Goal: Communication & Community: Answer question/provide support

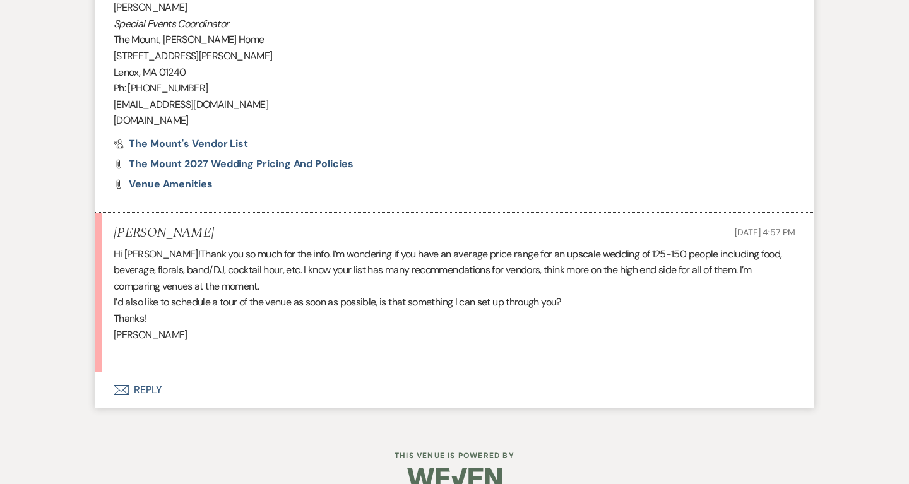
scroll to position [1334, 0]
click at [146, 374] on button "Envelope Reply" at bounding box center [455, 391] width 720 height 35
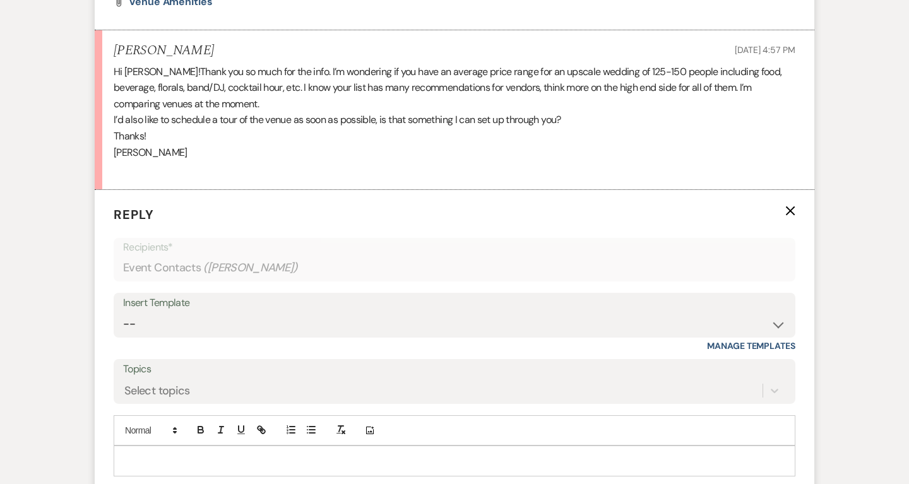
scroll to position [1518, 0]
click at [197, 454] on p at bounding box center [455, 461] width 662 height 14
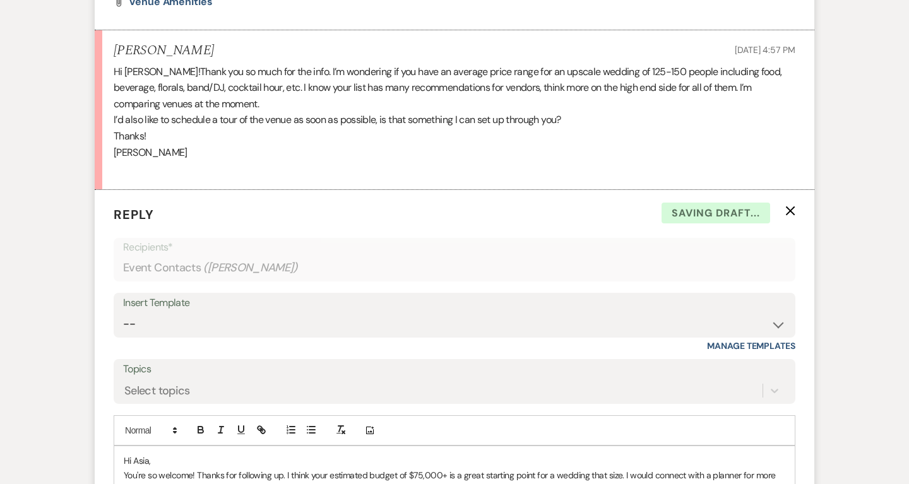
click at [779, 468] on p "You're so welcome! Thanks for following up. I think your estimated budget of $7…" at bounding box center [455, 482] width 662 height 28
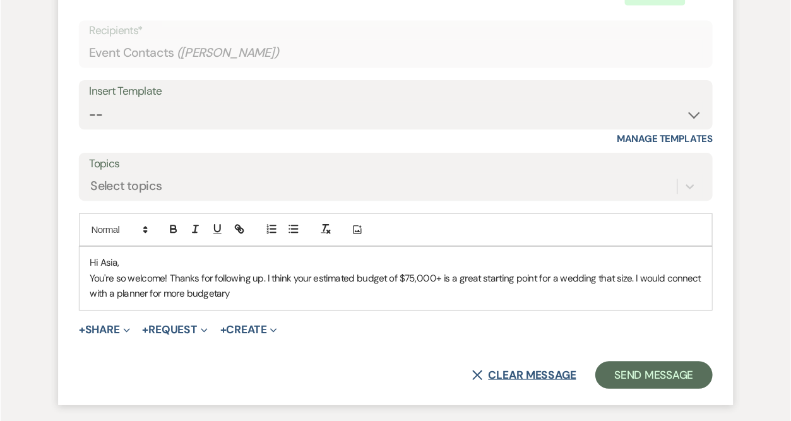
scroll to position [1769, 0]
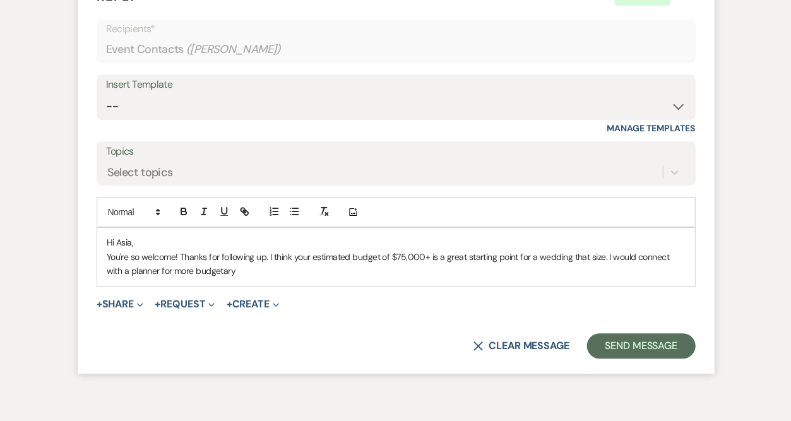
click at [398, 250] on p "You're so welcome! Thanks for following up. I think your estimated budget of $7…" at bounding box center [396, 264] width 578 height 28
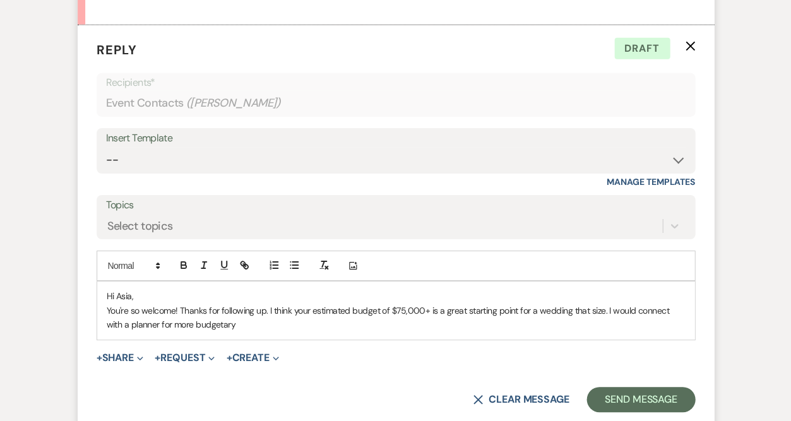
scroll to position [1717, 0]
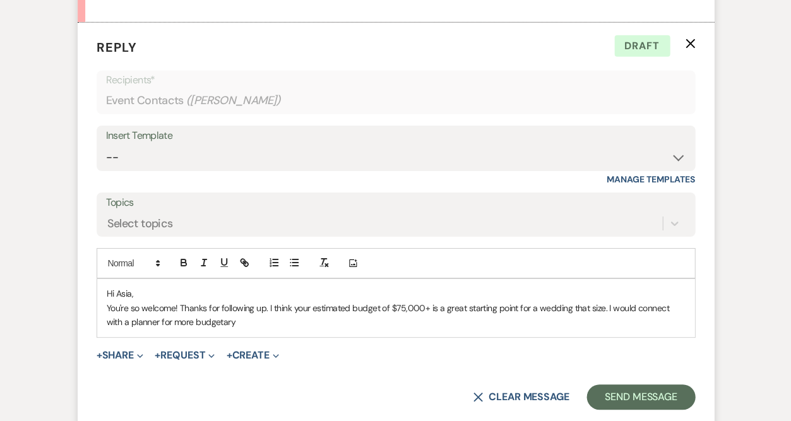
click at [172, 301] on p "You're so welcome! Thanks for following up. I think your estimated budget of $7…" at bounding box center [396, 315] width 578 height 28
click at [278, 301] on p "You're so welcome! Thanks for following up. I think your estimated budget of $7…" at bounding box center [396, 315] width 578 height 28
click at [266, 301] on p "You're so welcome! Thanks for following up. I think your estimated budget of $7…" at bounding box center [396, 315] width 578 height 28
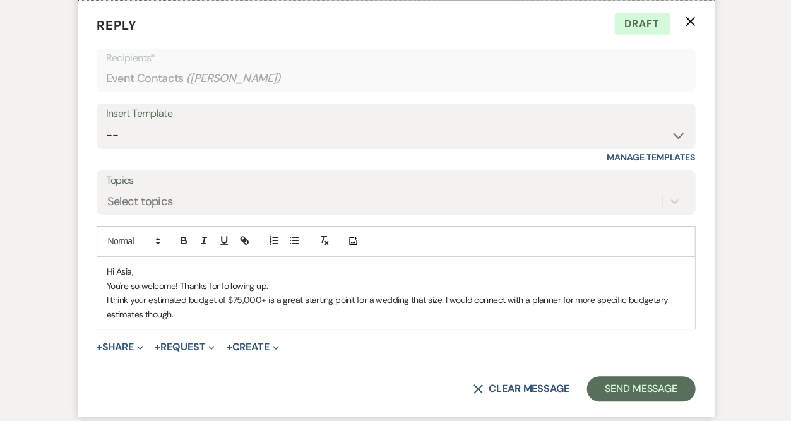
scroll to position [1740, 0]
click at [467, 293] on p "I think your estimated budget of $75,000+ is a great starting point for a weddi…" at bounding box center [396, 307] width 578 height 28
click at [523, 293] on p "I think your estimated budget of $75,000+ is a great starting point for a weddi…" at bounding box center [396, 307] width 578 height 28
click at [282, 293] on p "I think your estimated budget of $75,000+ is a great starting point for a weddi…" at bounding box center [396, 307] width 578 height 28
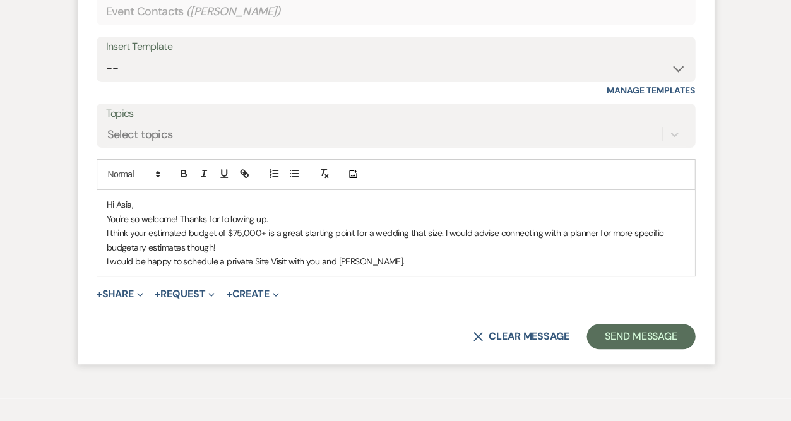
scroll to position [1806, 0]
click at [102, 191] on div "Hi Asia, You're so welcome! Thanks for following up. I think your estimated bud…" at bounding box center [395, 234] width 597 height 86
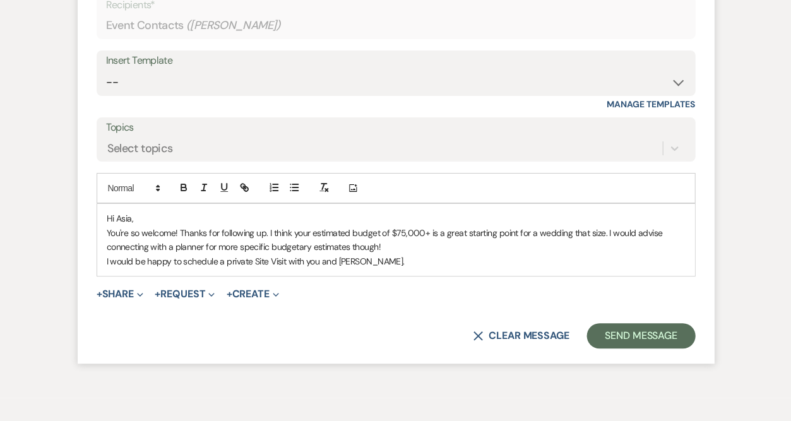
click at [103, 206] on div "Hi Asia, You're so welcome! Thanks for following up. I think your estimated bud…" at bounding box center [395, 240] width 597 height 72
click at [379, 254] on p "I would be happy to schedule a private Site Visit with you and Jack." at bounding box center [396, 261] width 578 height 14
click at [109, 289] on button "+ Share Expand" at bounding box center [120, 294] width 47 height 10
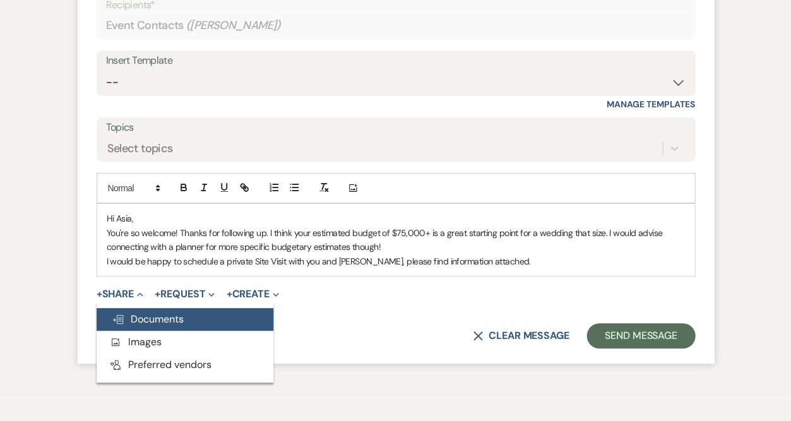
click at [129, 308] on button "Doc Upload Documents" at bounding box center [185, 319] width 177 height 23
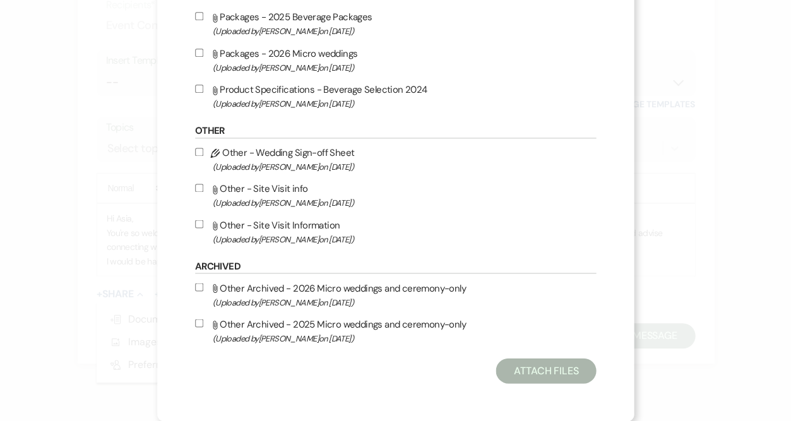
scroll to position [1275, 0]
click at [355, 223] on label "Attach File Other - Site Visit Information (Uploaded by Faith Linz on Mar 19th,…" at bounding box center [396, 232] width 402 height 30
click at [203, 223] on input "Attach File Other - Site Visit Information (Uploaded by Faith Linz on Mar 19th,…" at bounding box center [199, 224] width 8 height 8
checkbox input "true"
click at [551, 381] on button "Attach Files" at bounding box center [546, 370] width 100 height 25
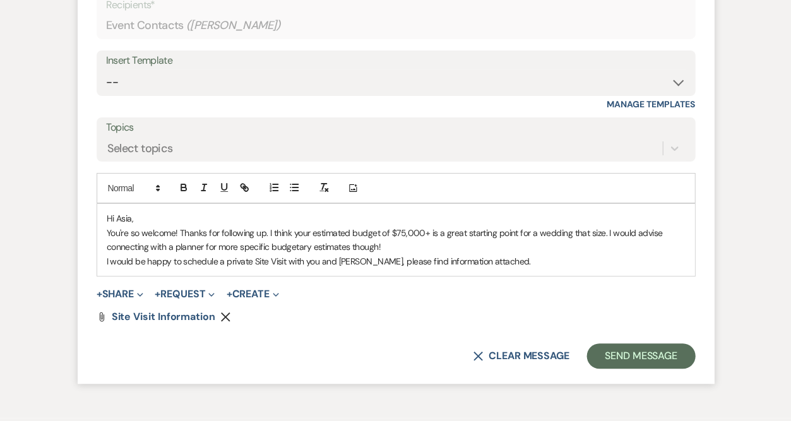
click at [599, 226] on p "You're so welcome! Thanks for following up. I think your estimated budget of $7…" at bounding box center [396, 240] width 578 height 28
click at [418, 226] on p "You're so welcome! Thanks for following up. I think your estimated budget of $7…" at bounding box center [396, 240] width 578 height 28
click at [332, 226] on p "You're so welcome! Thanks for following up. I think your estimated budget of $7…" at bounding box center [396, 240] width 578 height 28
click at [467, 220] on form "Reply X Saving draft... Recipients* Event Contacts ( Asia Rosow ) Insert Templa…" at bounding box center [396, 166] width 636 height 436
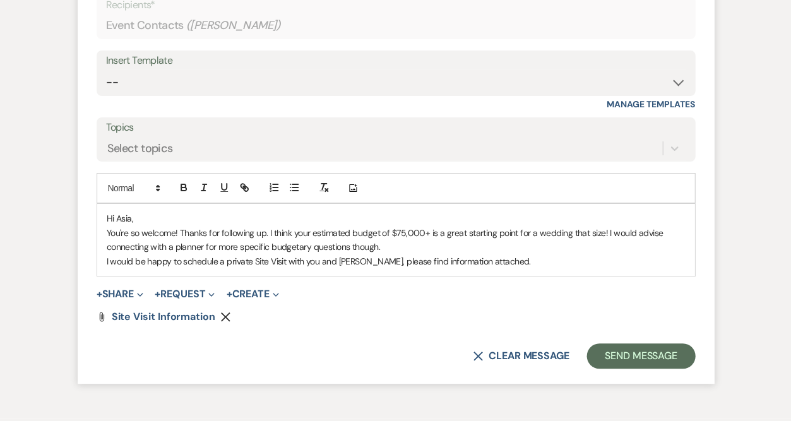
click at [495, 217] on div "Hi Asia, You're so welcome! Thanks for following up. I think your estimated bud…" at bounding box center [395, 240] width 597 height 72
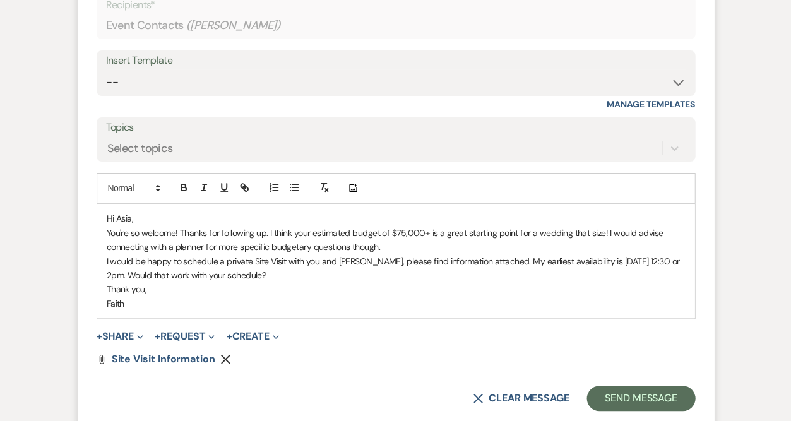
click at [501, 329] on div "+ Share Expand Doc Upload Documents Add Photo Images Pref Vendors Preferred ven…" at bounding box center [396, 336] width 599 height 15
click at [657, 386] on button "Send Message" at bounding box center [641, 398] width 108 height 25
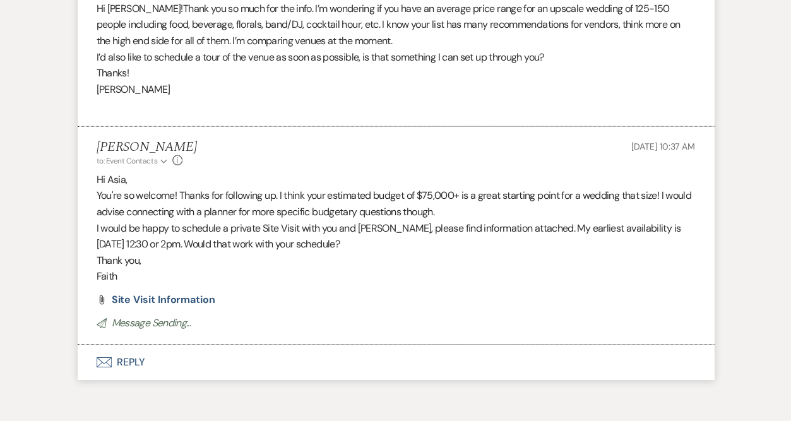
scroll to position [1598, 0]
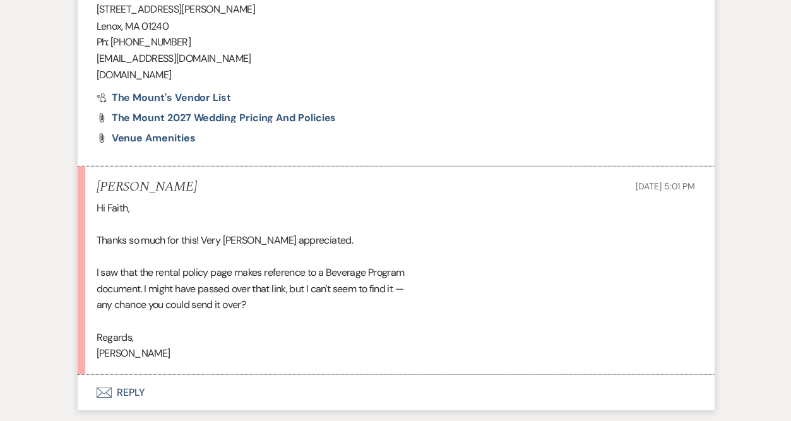
click at [130, 374] on button "Envelope Reply" at bounding box center [396, 391] width 636 height 35
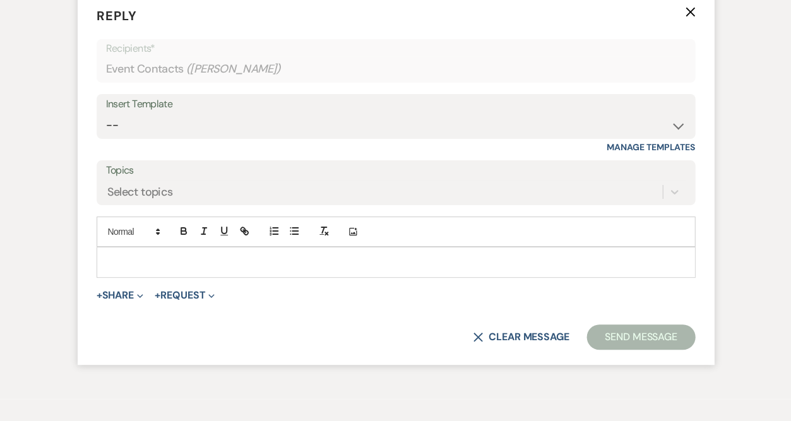
scroll to position [1797, 0]
click at [114, 244] on form "Reply X Recipients* Event Contacts ( Jacob Link ) Insert Template -- Weven Plan…" at bounding box center [396, 179] width 636 height 374
click at [119, 291] on button "+ Share Expand" at bounding box center [120, 296] width 47 height 10
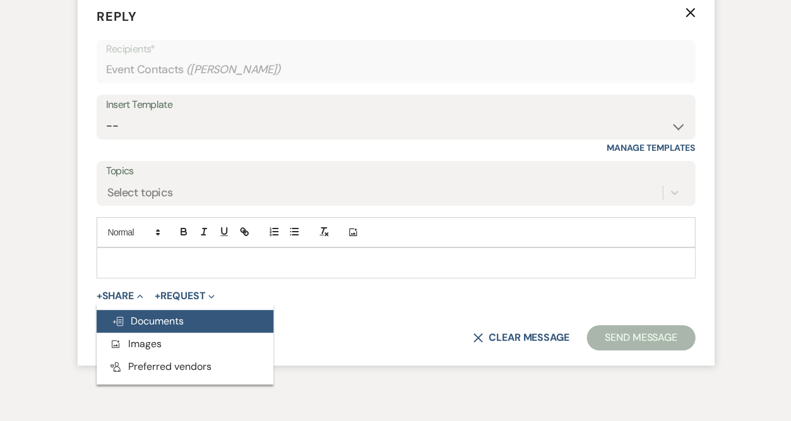
click at [130, 310] on button "Doc Upload Documents" at bounding box center [185, 321] width 177 height 23
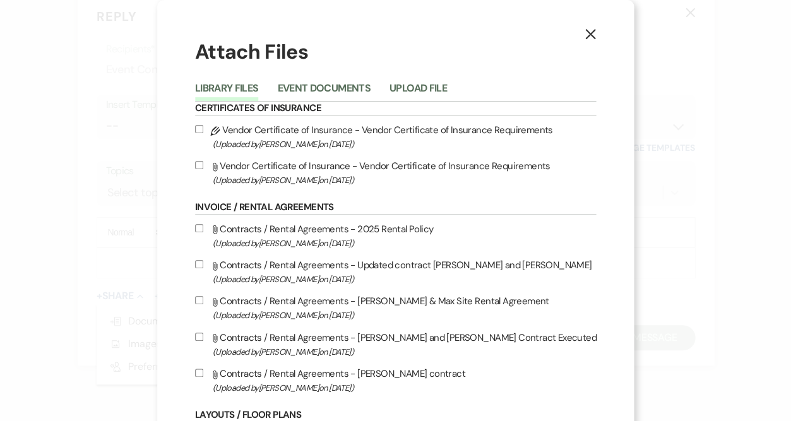
scroll to position [0, 0]
click at [422, 88] on button "Upload File" at bounding box center [418, 92] width 57 height 18
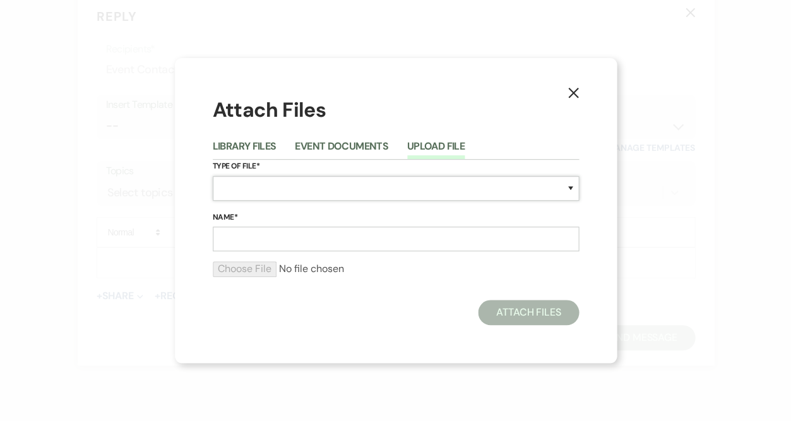
select select "67"
click at [330, 236] on input "Name*" at bounding box center [396, 239] width 366 height 25
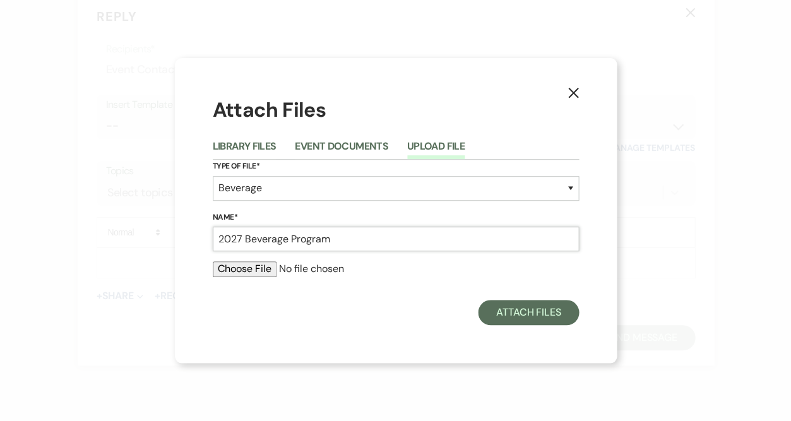
type input "2027 Beverage Program"
click at [230, 275] on input "file" at bounding box center [396, 268] width 366 height 15
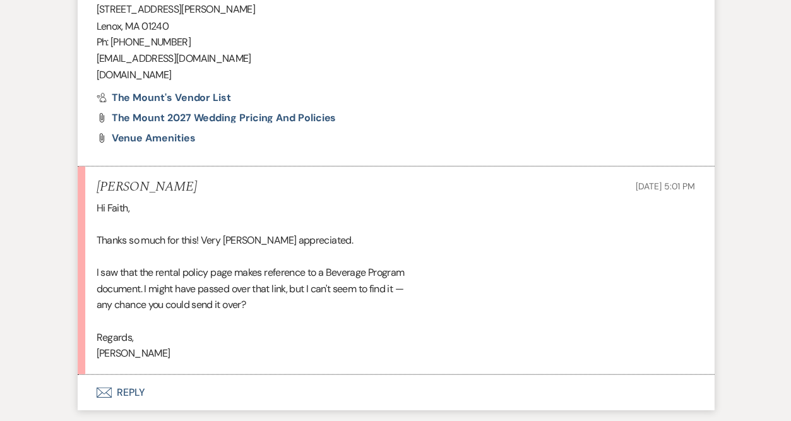
click at [131, 374] on button "Envelope Reply" at bounding box center [396, 391] width 636 height 35
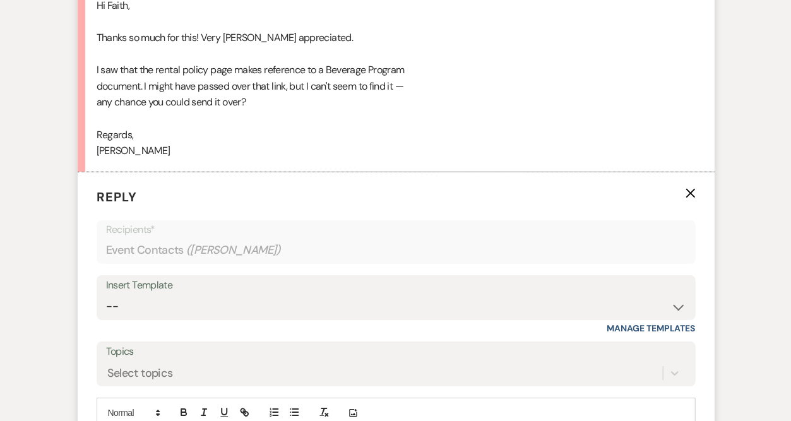
scroll to position [1632, 0]
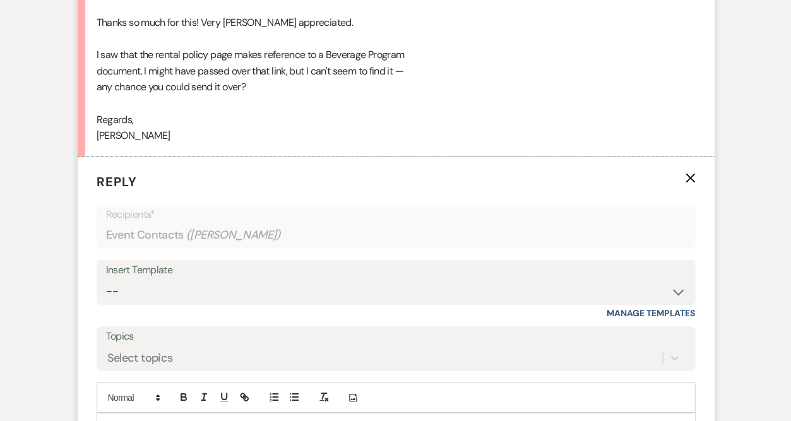
click at [215, 414] on div at bounding box center [395, 428] width 597 height 29
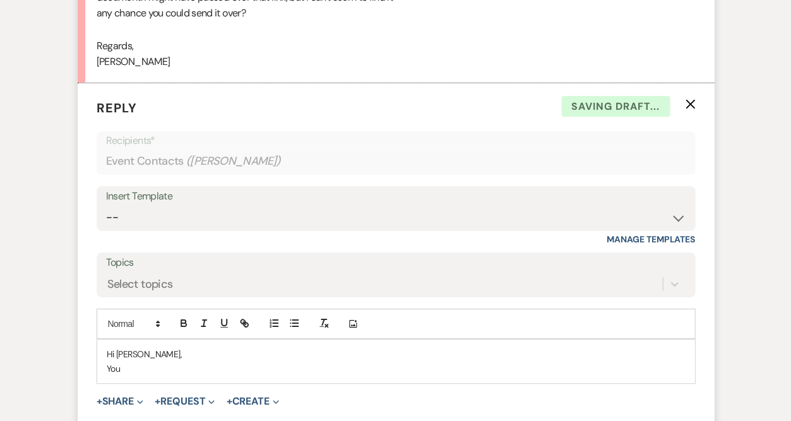
scroll to position [1706, 0]
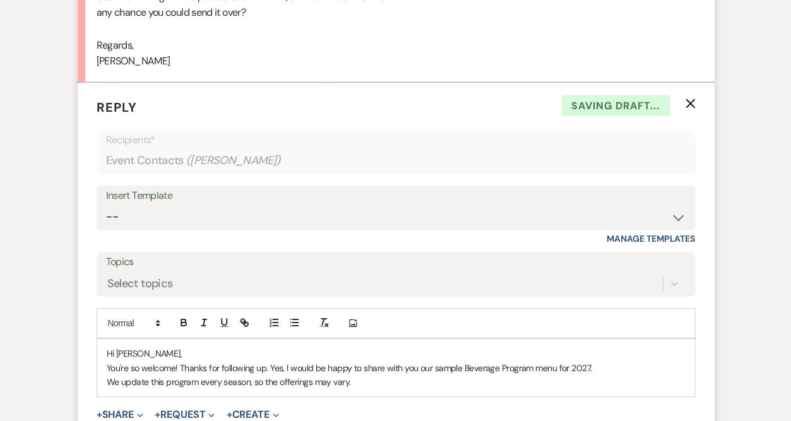
click at [107, 375] on p "We update this program every season, so the offerings may vary." at bounding box center [396, 382] width 578 height 14
click at [292, 361] on p "You're so welcome! Thanks for following up. Yes, I would be happy to share with…" at bounding box center [396, 375] width 578 height 28
click at [185, 361] on p "You're so welcome! Thanks for following up. Yes, I would be happy to share with…" at bounding box center [396, 375] width 578 height 28
click at [241, 361] on p "You're so welcome! Thanks for following up. Yes, I would be happy to share with…" at bounding box center [396, 375] width 578 height 28
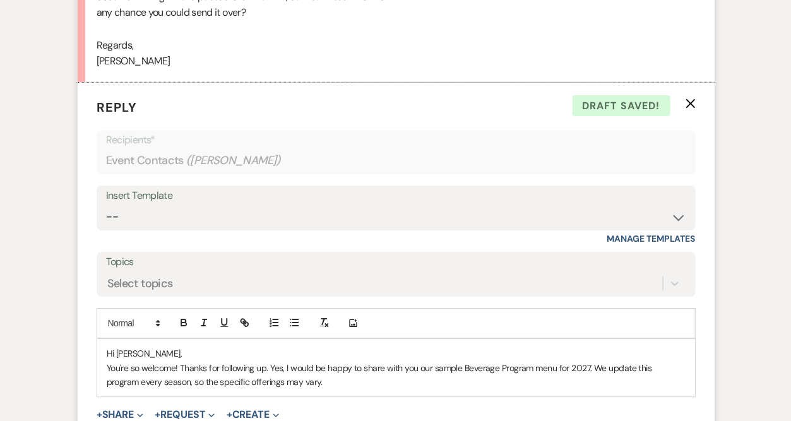
click at [351, 361] on p "You're so welcome! Thanks for following up. Yes, I would be happy to share with…" at bounding box center [396, 375] width 578 height 28
click at [319, 389] on p "Best," at bounding box center [396, 396] width 578 height 14
click at [317, 361] on p "You're so welcome! Thanks for following up. Yes, I would be happy to share with…" at bounding box center [396, 375] width 578 height 28
click at [588, 361] on p "You're so welcome! Thanks for following up. Yes, I would be happy to share with…" at bounding box center [396, 375] width 578 height 28
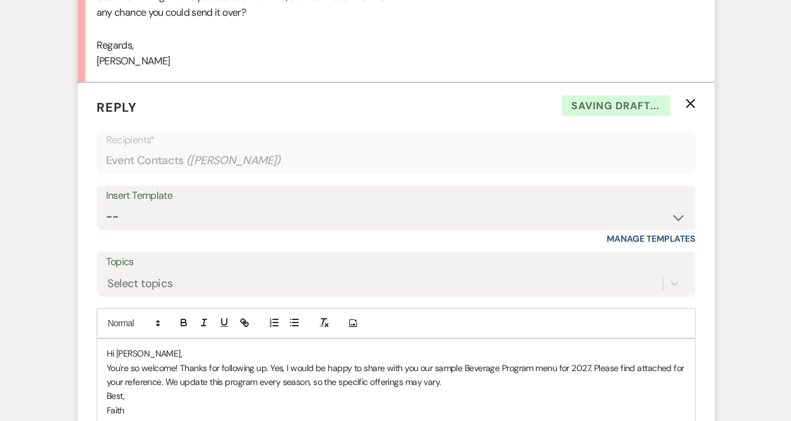
click at [458, 389] on p "Best," at bounding box center [396, 396] width 578 height 14
click at [456, 389] on p "Best," at bounding box center [396, 396] width 578 height 14
click at [450, 361] on p "You're so welcome! Thanks for following up. Yes, I would be happy to share with…" at bounding box center [396, 375] width 578 height 28
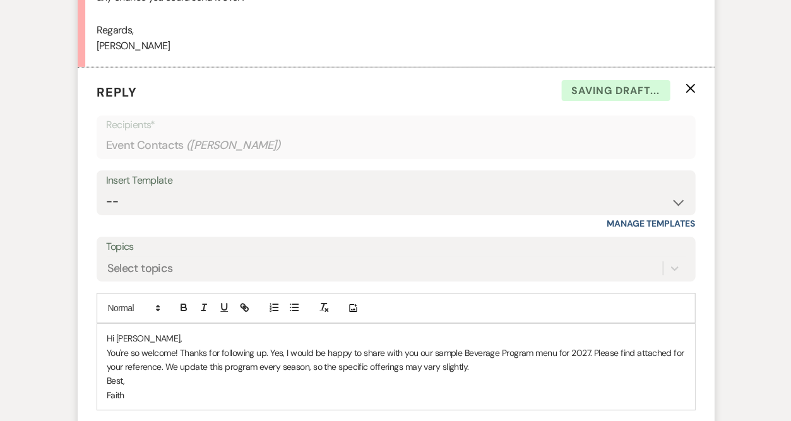
scroll to position [1723, 0]
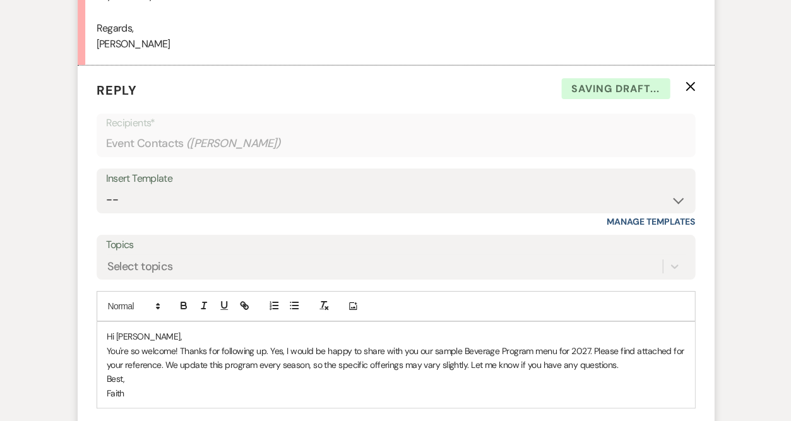
click at [124, 421] on button "+ Share Expand" at bounding box center [120, 426] width 47 height 10
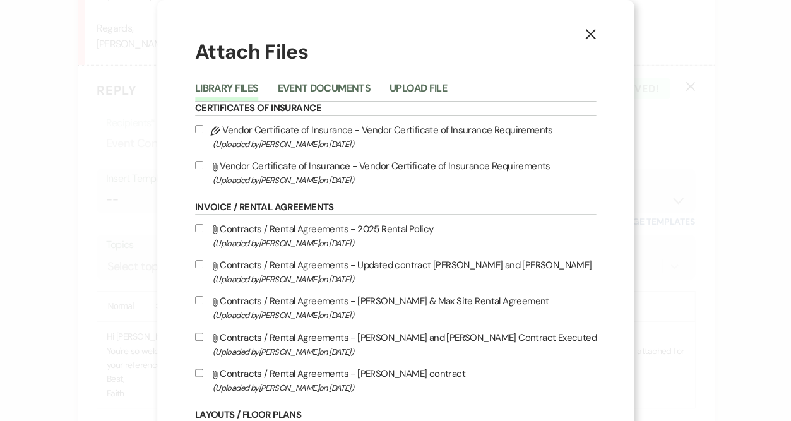
click at [411, 90] on button "Upload File" at bounding box center [418, 92] width 57 height 18
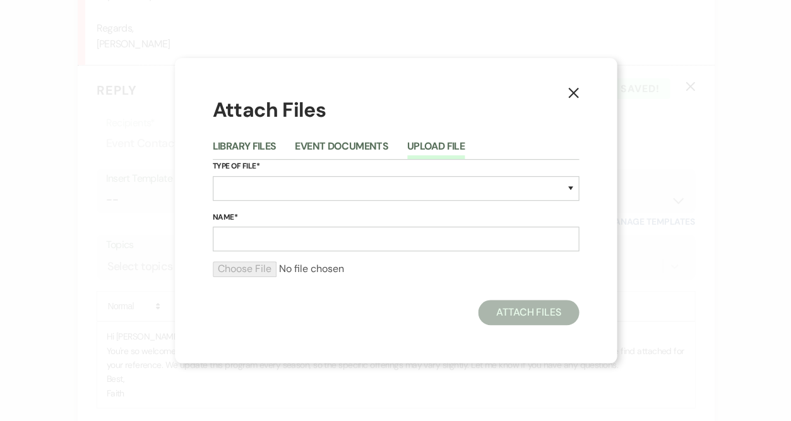
click at [367, 201] on div "Type of File* Special Event Insurance Vendor Certificate of Insurance Contracts…" at bounding box center [396, 185] width 366 height 51
select select "67"
click at [277, 233] on input "Name*" at bounding box center [396, 239] width 366 height 25
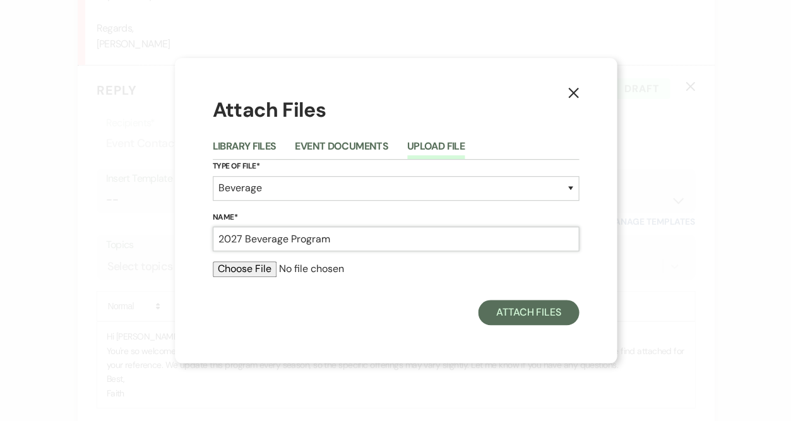
type input "2027 Beverage Program"
click at [242, 273] on input "file" at bounding box center [396, 268] width 366 height 15
type input "C:\fakepath\2027 Beverage Program - sample.pdf"
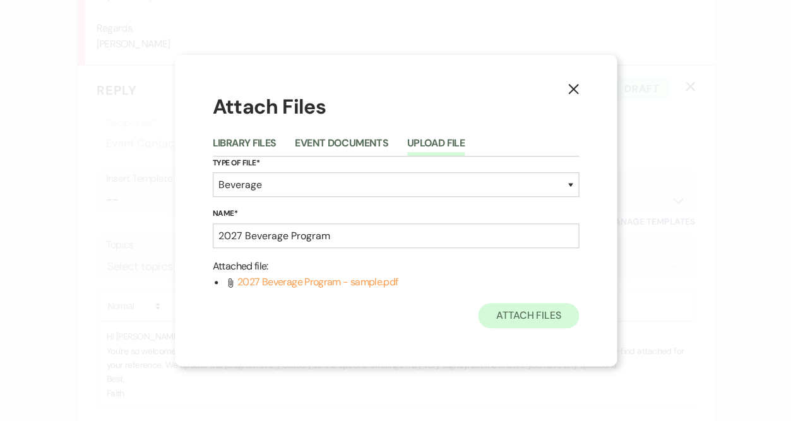
click at [535, 319] on button "Attach Files" at bounding box center [528, 315] width 100 height 25
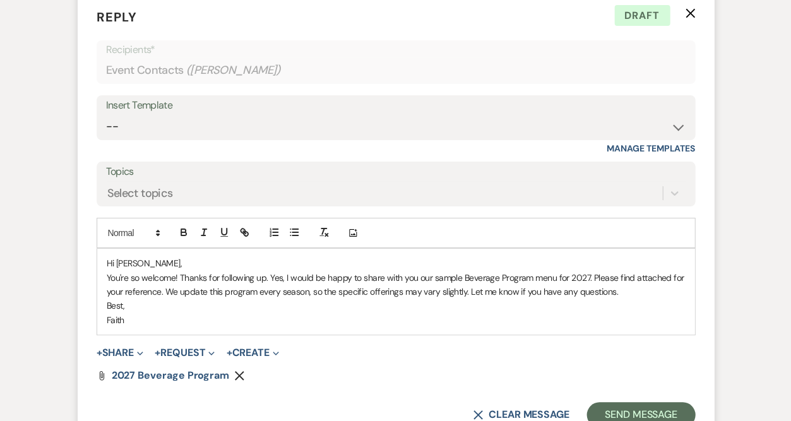
scroll to position [1796, 0]
click at [642, 402] on button "Send Message" at bounding box center [641, 414] width 108 height 25
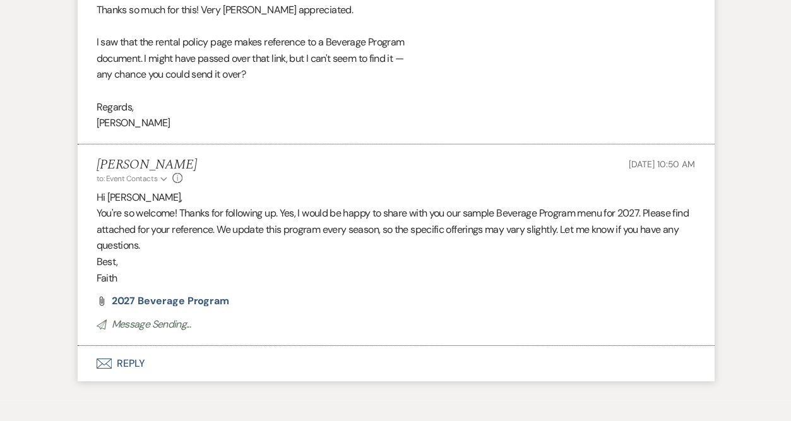
scroll to position [1629, 0]
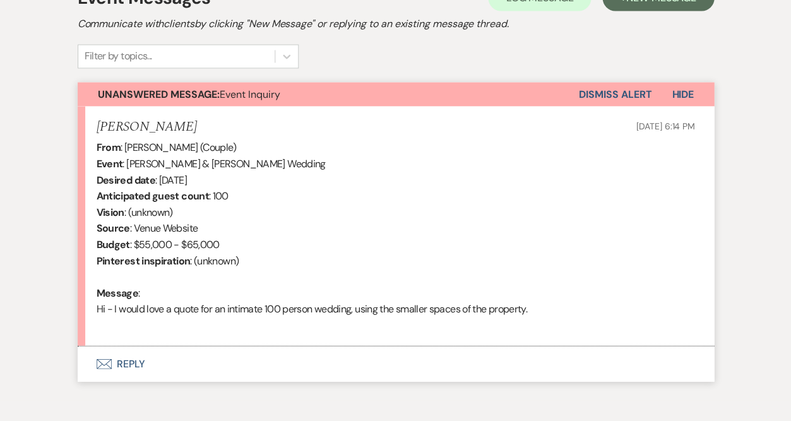
click at [140, 359] on button "Envelope Reply" at bounding box center [396, 363] width 636 height 35
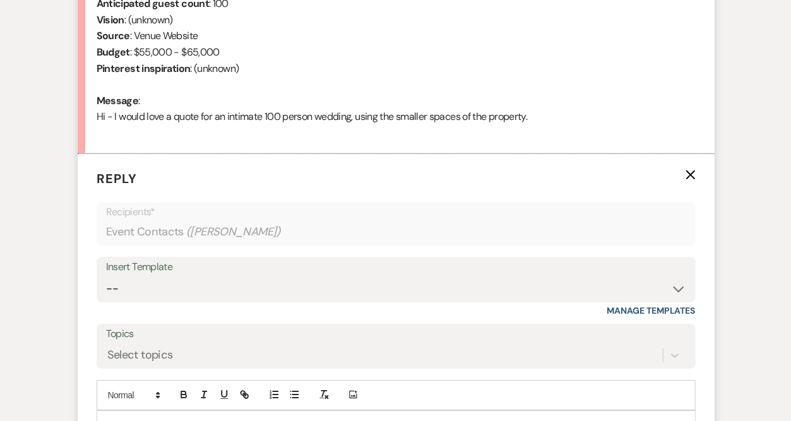
scroll to position [594, 0]
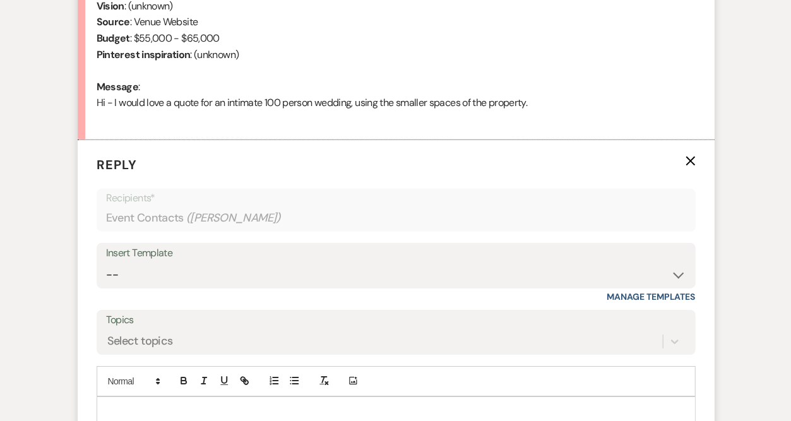
click at [152, 244] on div "Insert Template" at bounding box center [396, 253] width 580 height 18
click at [160, 263] on select "-- Weven Planning Portal Introduction (Booked Events) Initial Inquiry Response …" at bounding box center [396, 275] width 580 height 25
click at [170, 277] on div "Insert Template -- Weven Planning Portal Introduction (Booked Events) Initial I…" at bounding box center [396, 272] width 599 height 59
select select "5515"
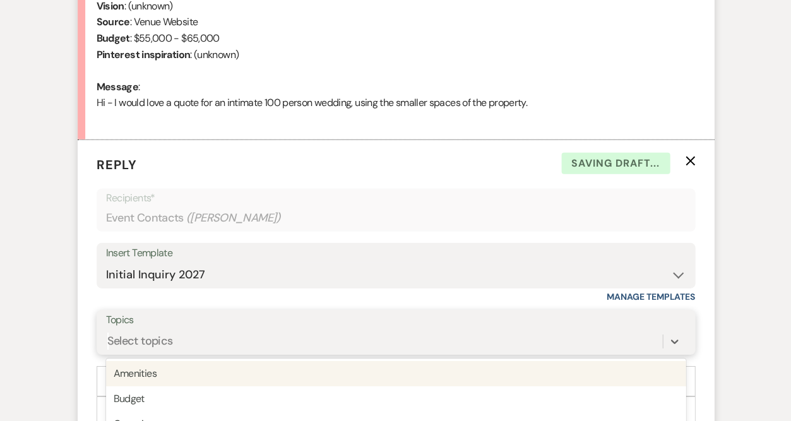
drag, startPoint x: 163, startPoint y: 325, endPoint x: 161, endPoint y: 336, distance: 10.9
click at [163, 330] on div "option Amenities focused, 1 of 20. 20 results available. Use Up and Down to cho…" at bounding box center [396, 342] width 580 height 24
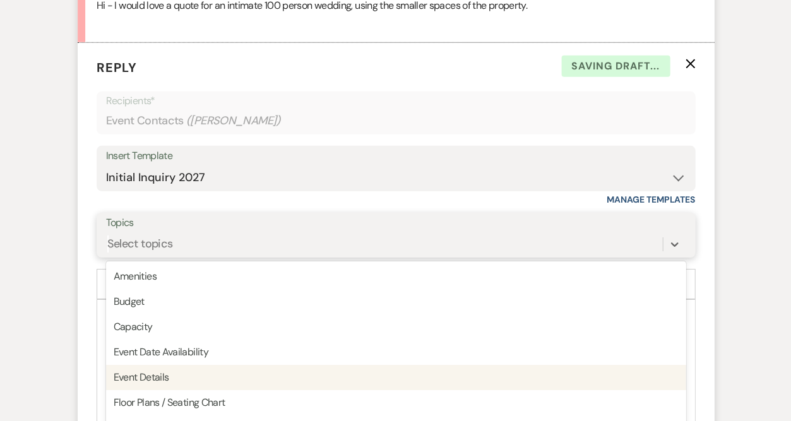
scroll to position [712, 0]
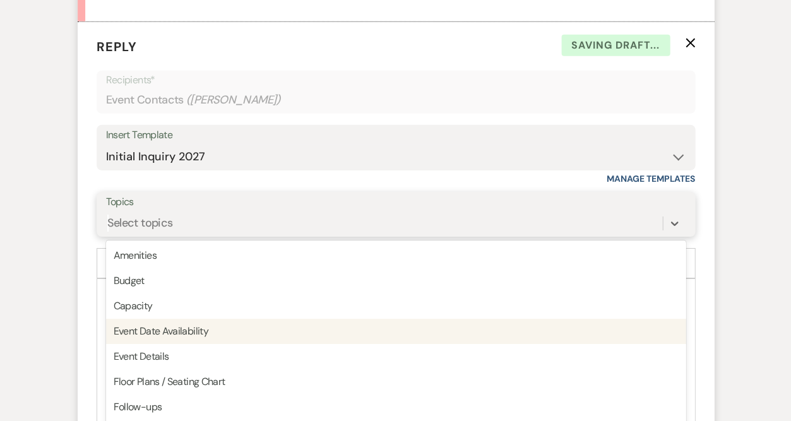
click at [165, 319] on div "Event Date Availability" at bounding box center [396, 331] width 580 height 25
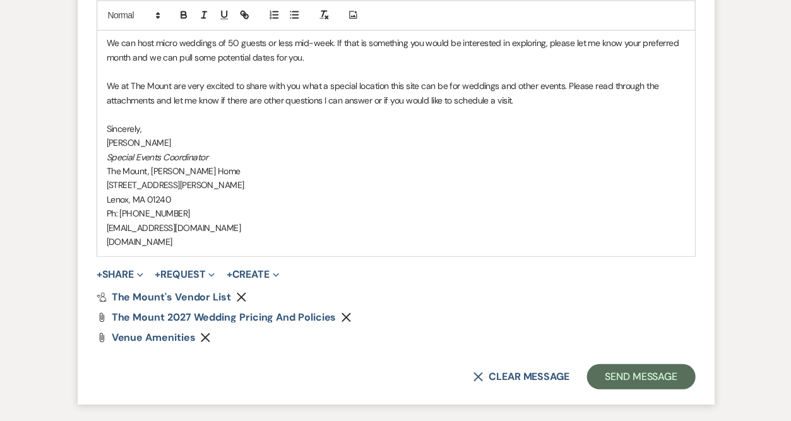
scroll to position [1346, 0]
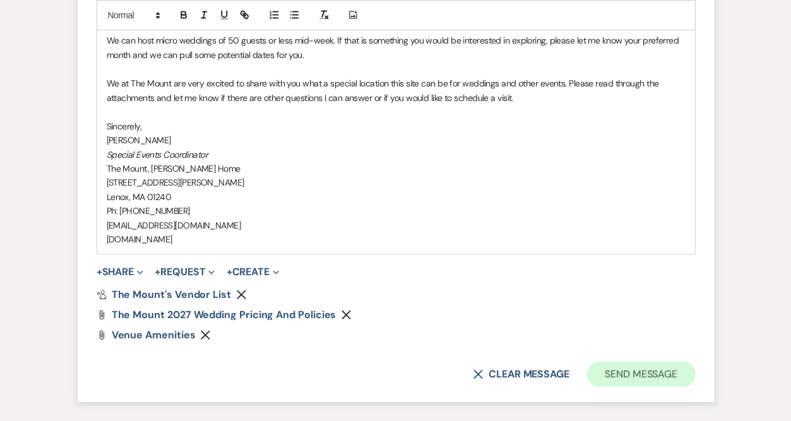
click at [614, 361] on button "Send Message" at bounding box center [641, 373] width 108 height 25
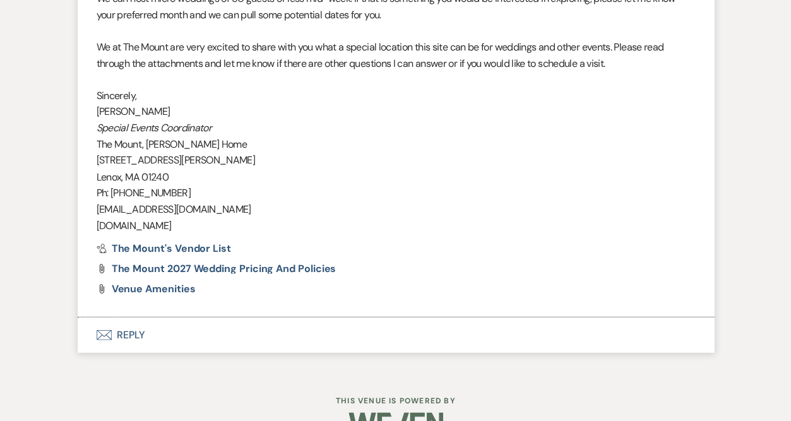
scroll to position [1248, 0]
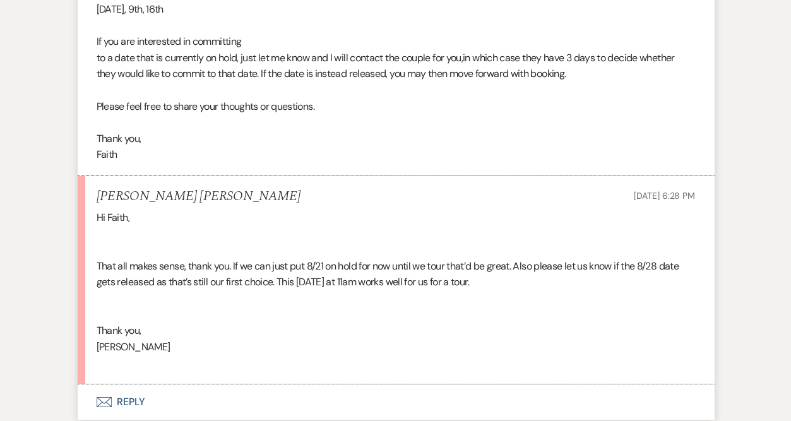
scroll to position [2581, 0]
click at [130, 385] on button "Envelope Reply" at bounding box center [396, 402] width 636 height 35
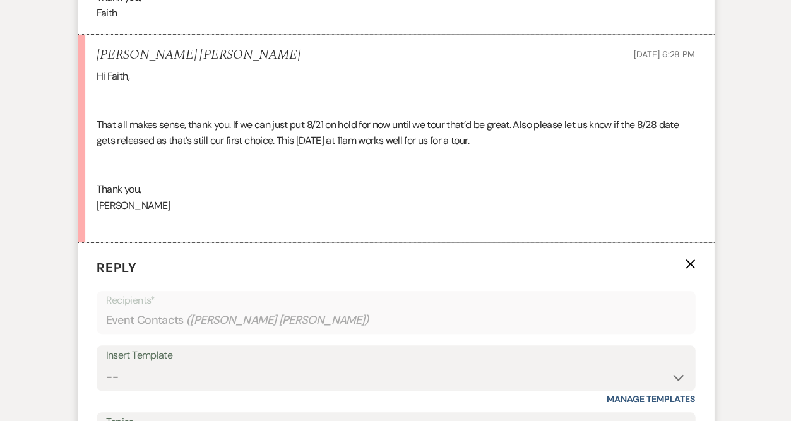
scroll to position [2726, 0]
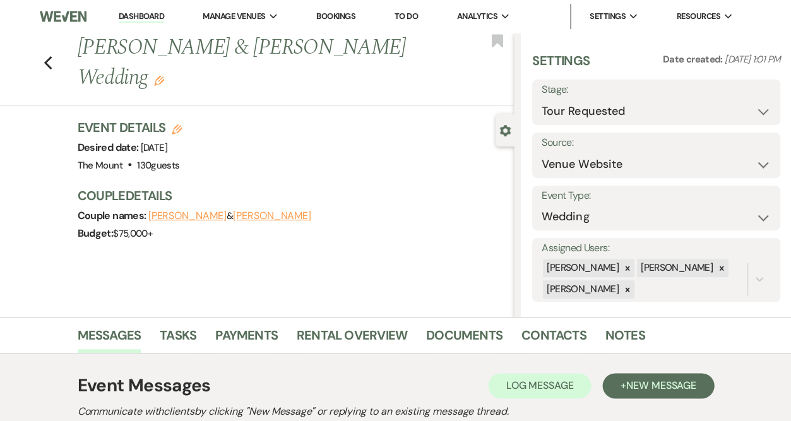
scroll to position [0, 0]
select select "4"
click at [729, 97] on button "Save" at bounding box center [754, 102] width 51 height 25
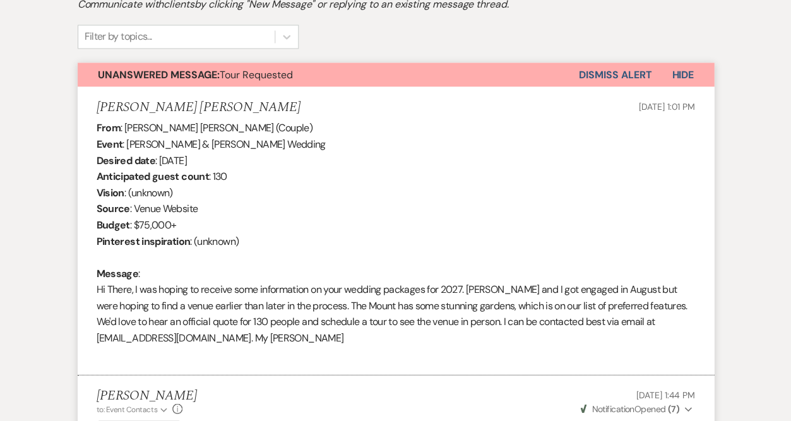
scroll to position [408, 0]
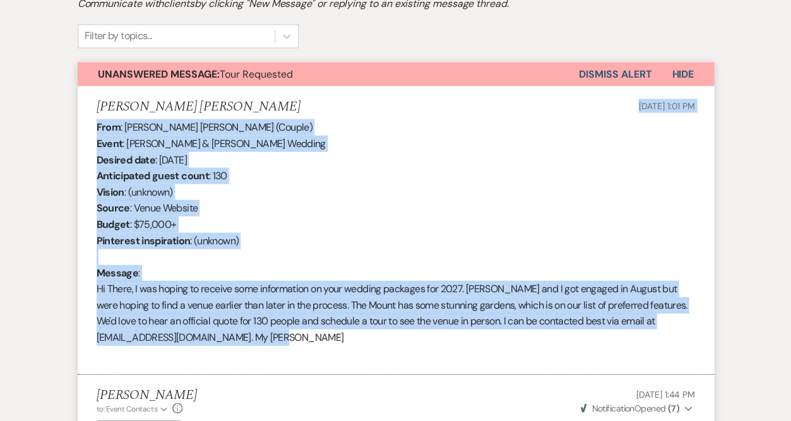
drag, startPoint x: 92, startPoint y: 101, endPoint x: 218, endPoint y: 318, distance: 250.7
click at [218, 318] on li "[PERSON_NAME] [PERSON_NAME] [DATE] 1:01 PM From : [PERSON_NAME] [PERSON_NAME] (…" at bounding box center [396, 230] width 636 height 289
copy li "[DATE] 1:01 PM From : [PERSON_NAME] [PERSON_NAME] (Couple) Event : [PERSON_NAME…"
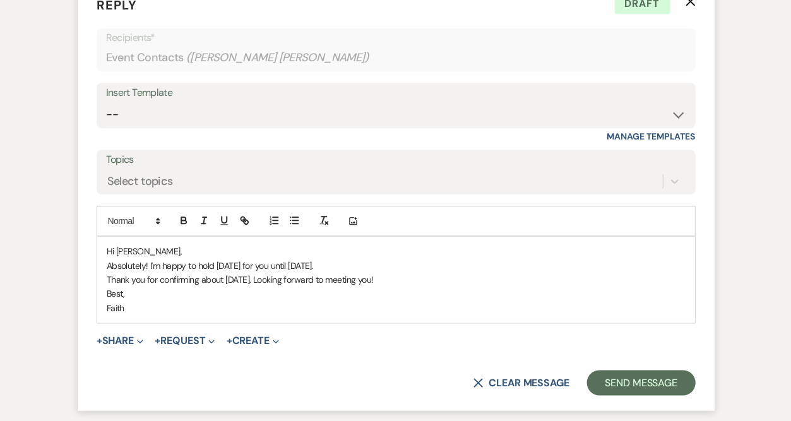
scroll to position [2985, 0]
click at [107, 273] on p "Thank you for confirming about [DATE]. Looking forward to meeting you!" at bounding box center [396, 280] width 578 height 14
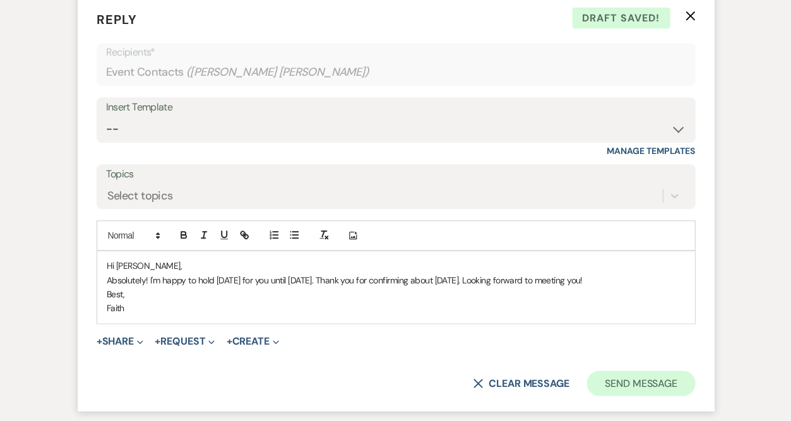
click at [665, 371] on button "Send Message" at bounding box center [641, 383] width 108 height 25
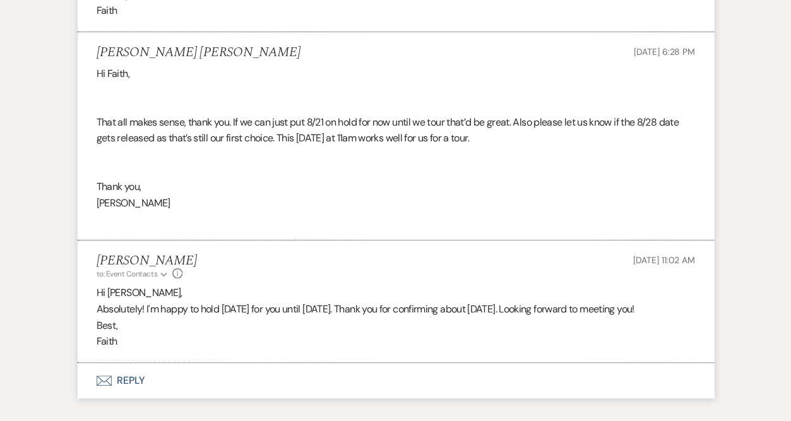
scroll to position [2701, 0]
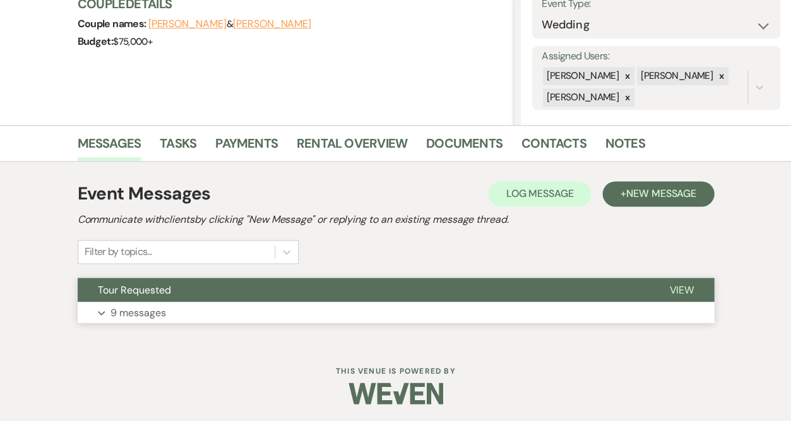
scroll to position [191, 0]
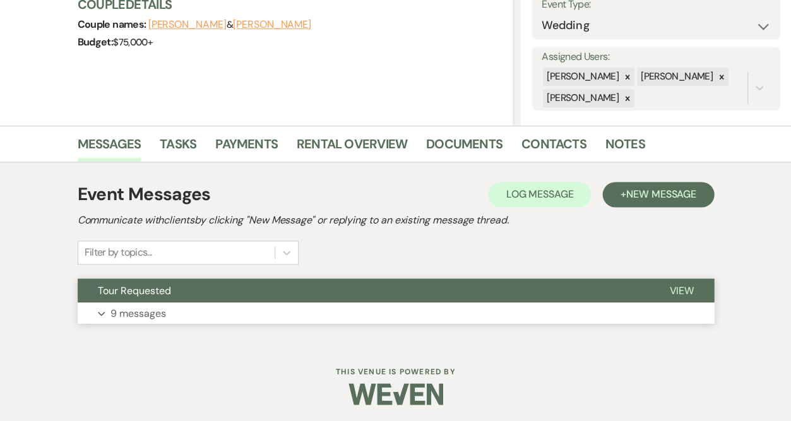
click at [134, 312] on p "9 messages" at bounding box center [138, 313] width 56 height 16
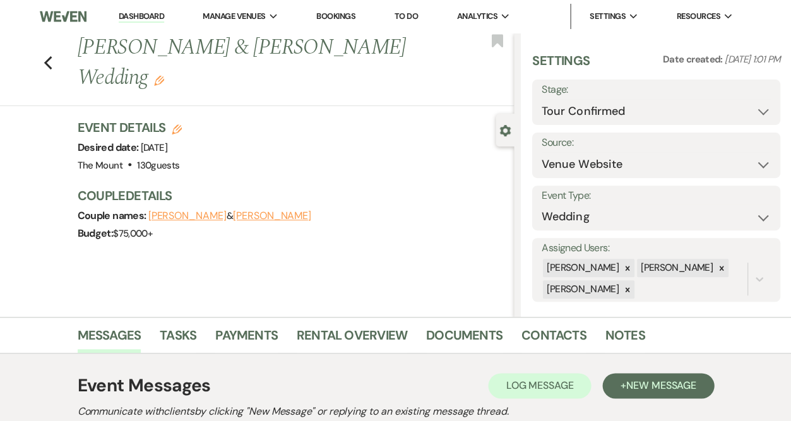
scroll to position [0, 0]
click at [220, 45] on li "The Mount" at bounding box center [267, 41] width 114 height 13
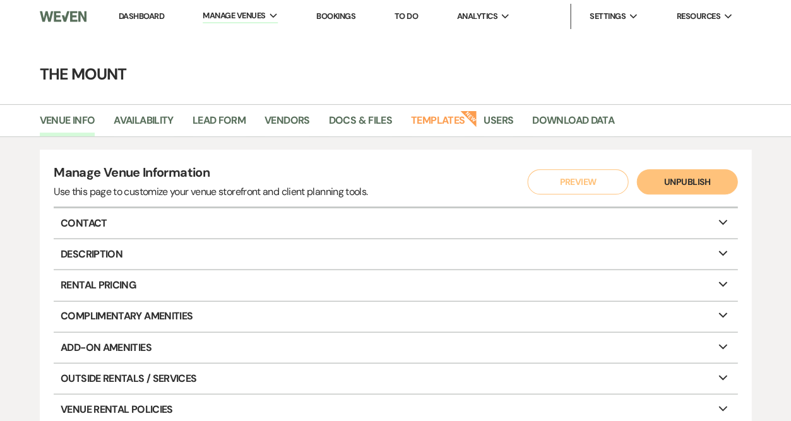
click at [460, 120] on strong "New" at bounding box center [469, 118] width 18 height 18
click at [440, 121] on link "Templates" at bounding box center [438, 124] width 54 height 24
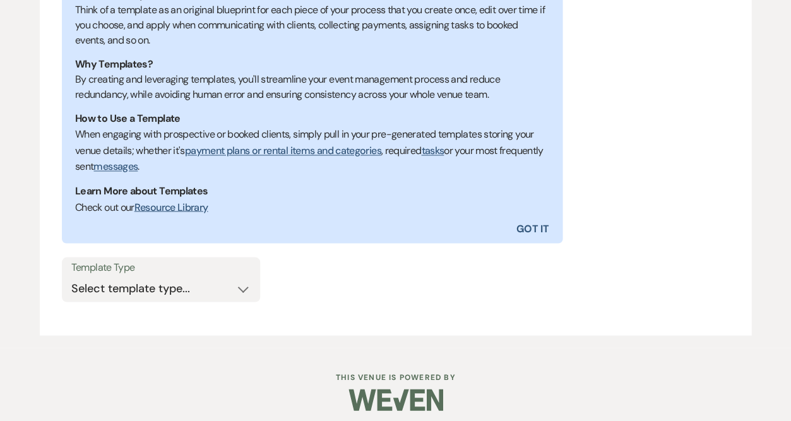
scroll to position [281, 0]
click at [220, 294] on div "Template Type Select template type... Task List Message Templates Payment Plan …" at bounding box center [396, 286] width 668 height 57
select select "Message Templates"
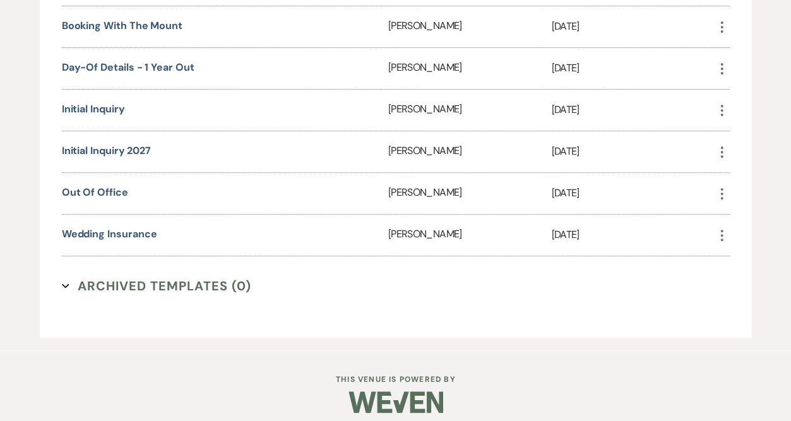
scroll to position [915, 0]
click at [121, 145] on link "Initial Inquiry 2027" at bounding box center [106, 151] width 89 height 13
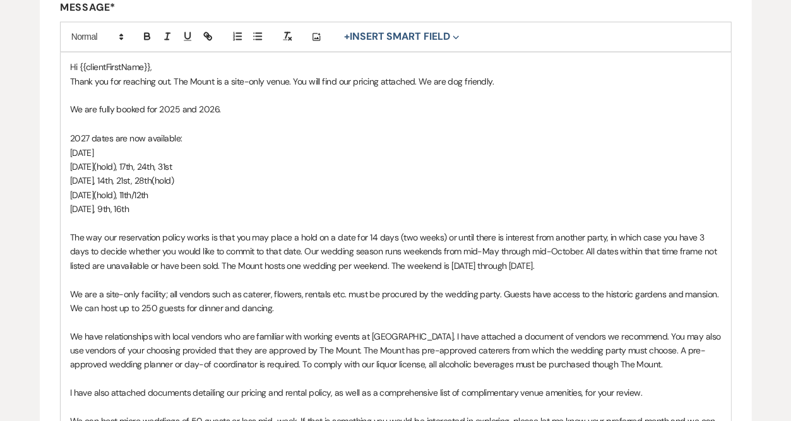
scroll to position [337, 0]
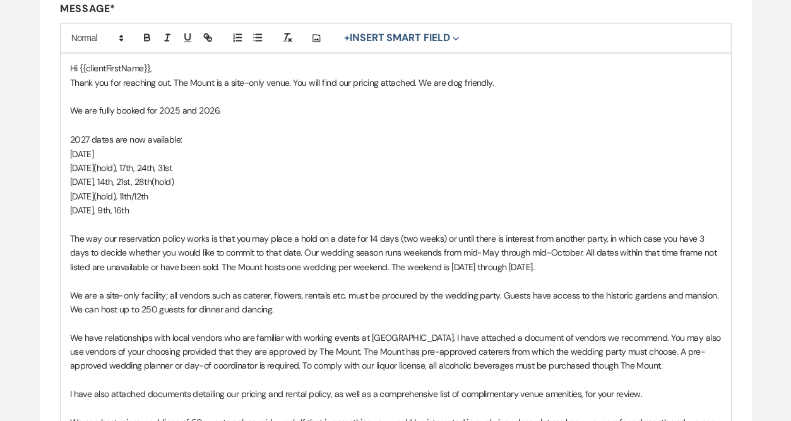
click at [145, 176] on p "August 7th, 14th, 21st, 28th(hold)" at bounding box center [396, 181] width 652 height 14
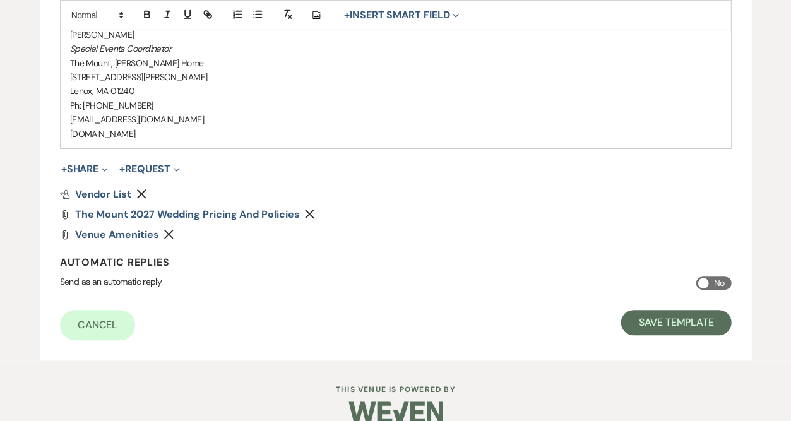
scroll to position [822, 0]
click at [652, 311] on button "Save Template" at bounding box center [676, 323] width 110 height 25
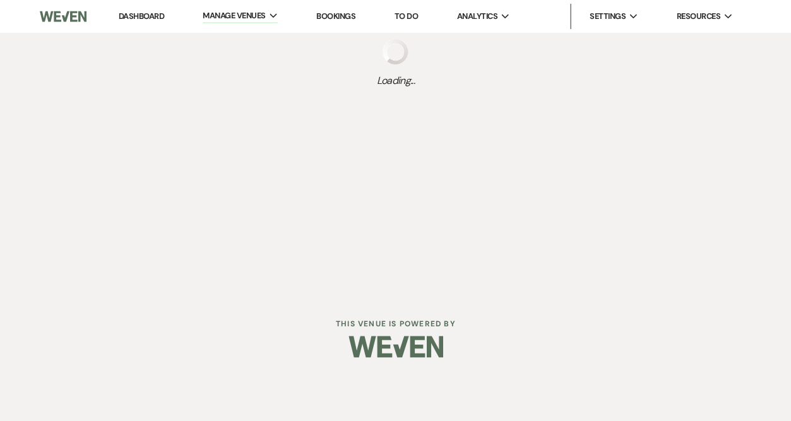
select select "Message Templates"
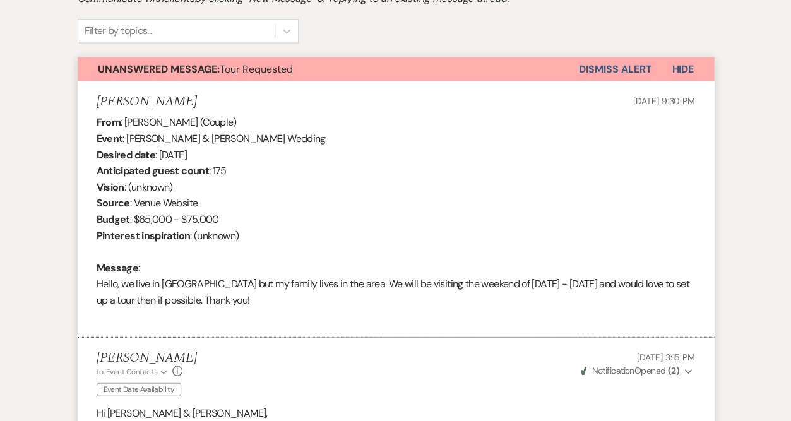
scroll to position [415, 0]
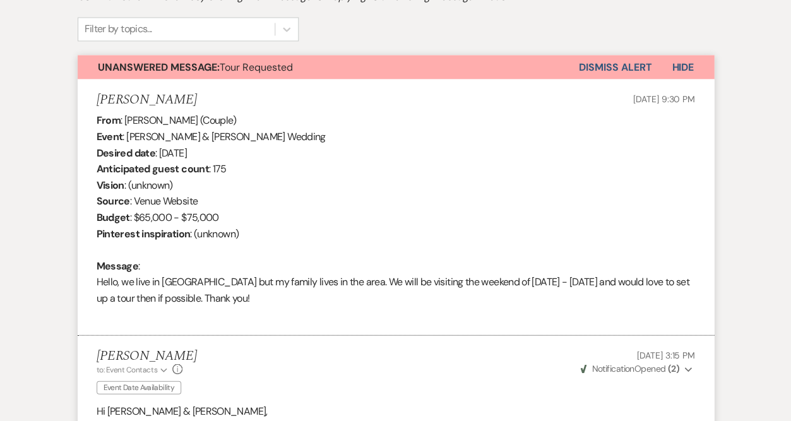
click at [237, 292] on div "From : Lindsey Jacquier (Couple) Event : Justin Eichenberger & Justin Eichenber…" at bounding box center [396, 217] width 599 height 210
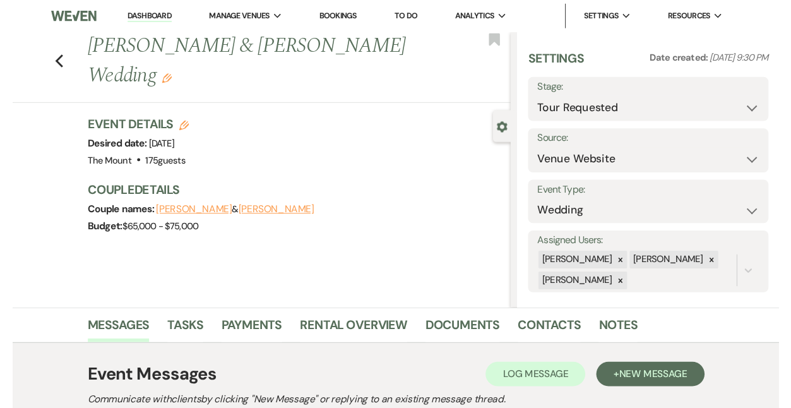
scroll to position [0, 0]
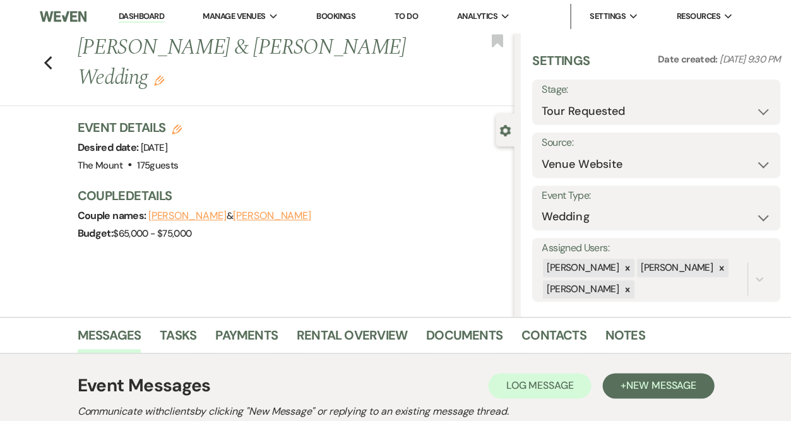
click at [119, 16] on link "Dashboard" at bounding box center [141, 17] width 45 height 12
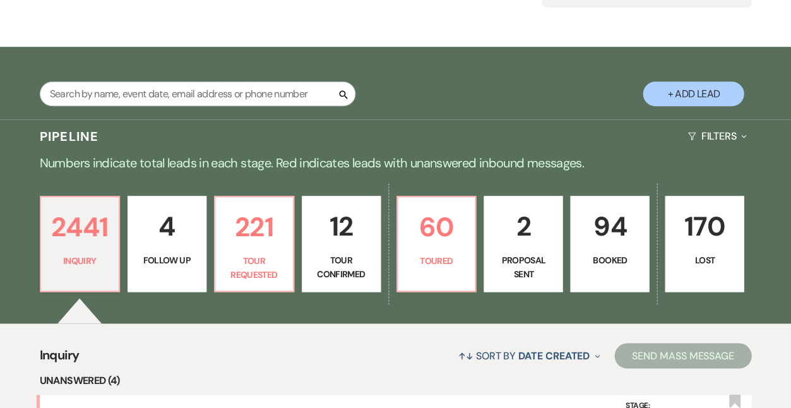
scroll to position [163, 0]
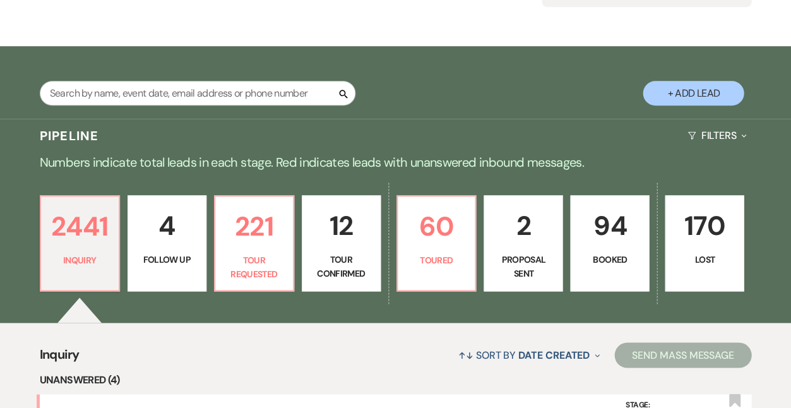
click at [606, 247] on p "94" at bounding box center [609, 226] width 63 height 42
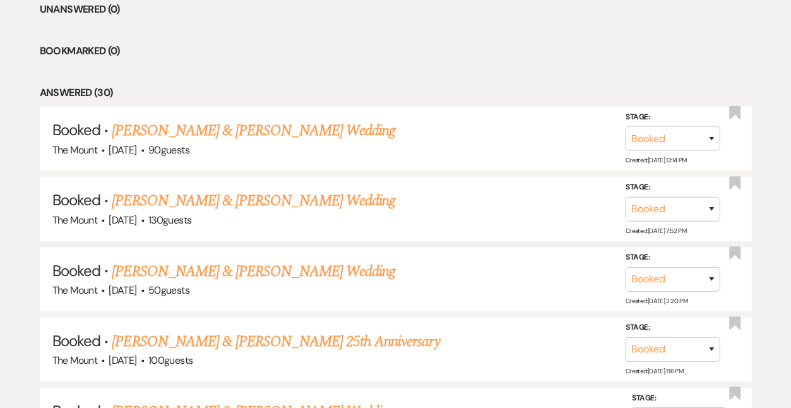
scroll to position [671, 0]
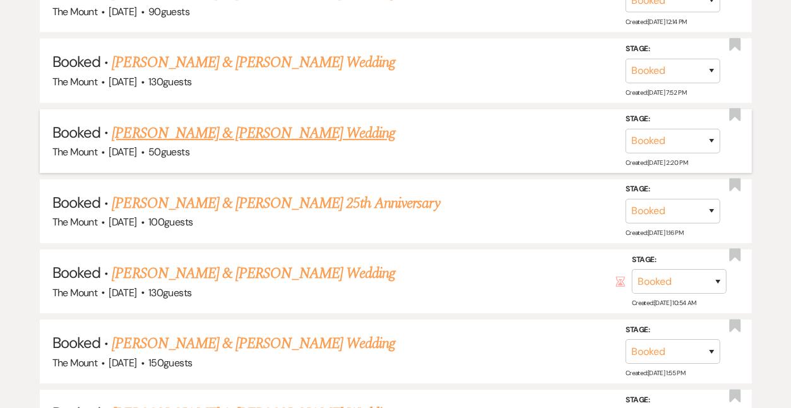
click at [297, 144] on link "Laurie Egan & Nick Ibarra's Wedding" at bounding box center [253, 133] width 283 height 23
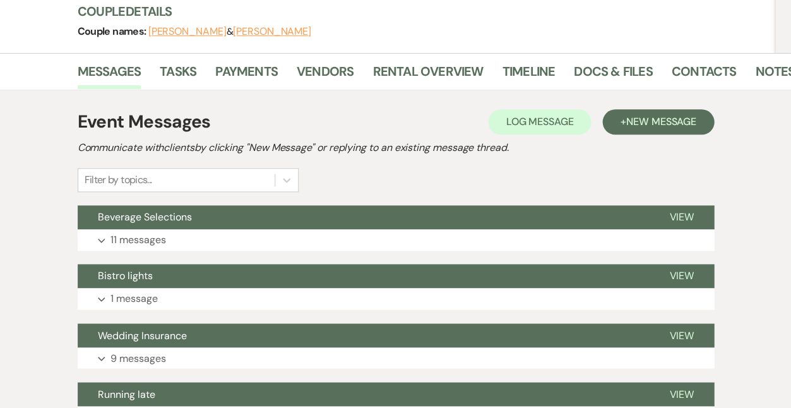
scroll to position [158, 0]
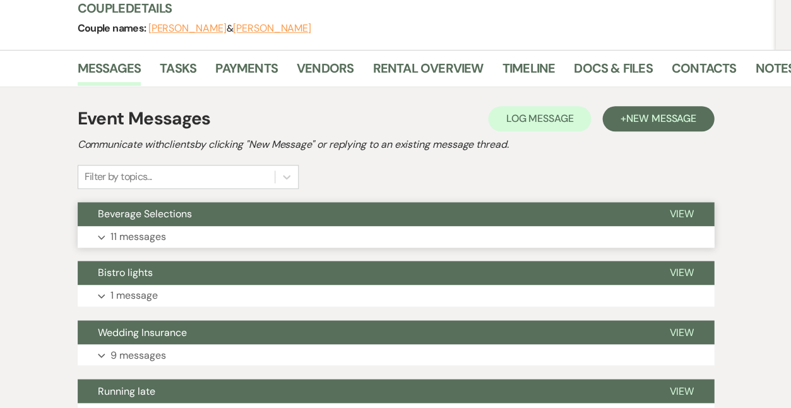
click at [170, 234] on button "Expand 11 messages" at bounding box center [396, 236] width 636 height 21
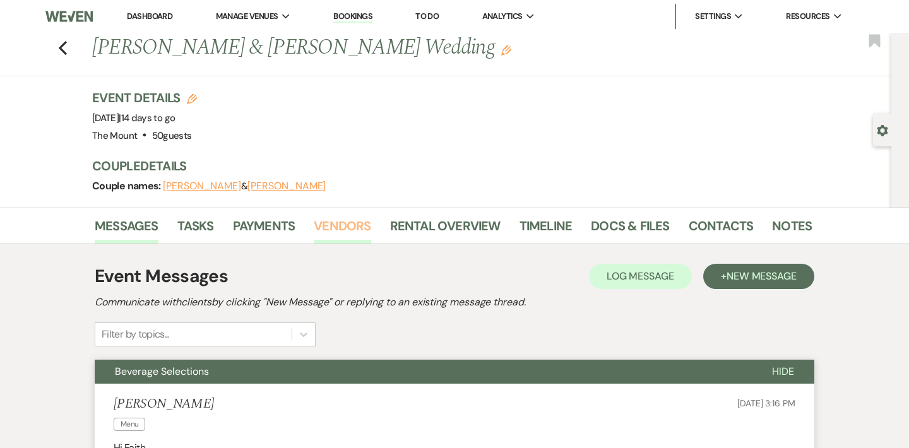
scroll to position [0, 0]
click at [348, 222] on link "Vendors" at bounding box center [342, 230] width 57 height 28
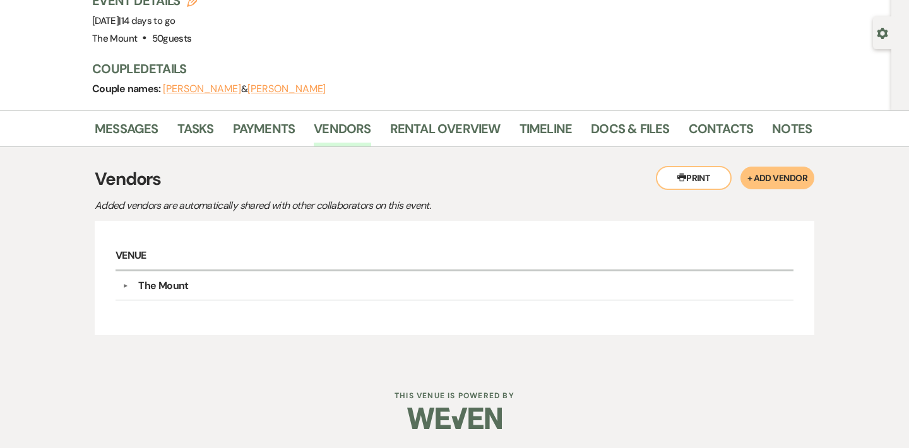
scroll to position [96, 0]
click at [142, 134] on link "Messages" at bounding box center [127, 134] width 64 height 28
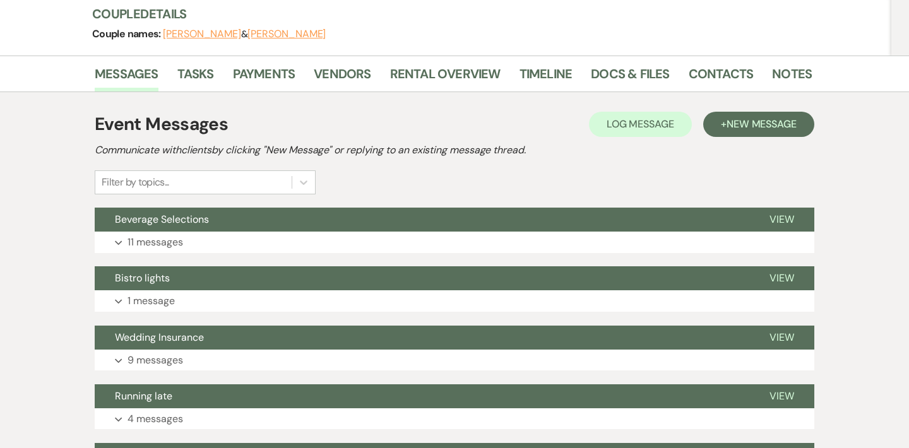
scroll to position [162, 0]
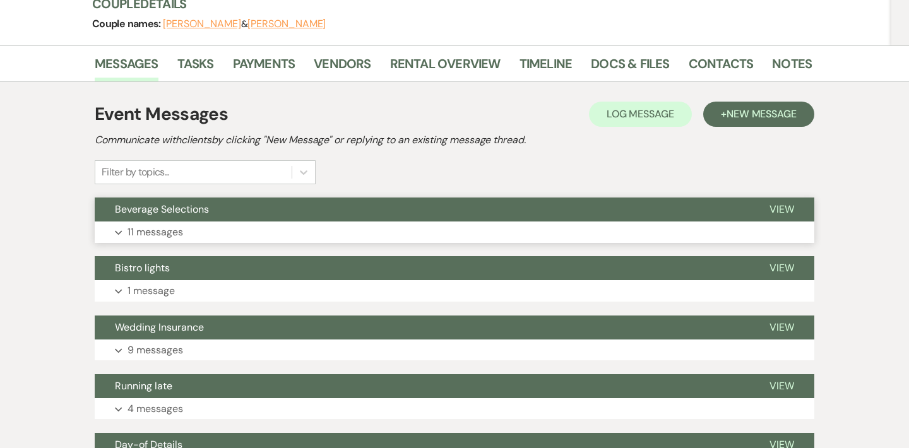
click at [396, 229] on button "Expand 11 messages" at bounding box center [455, 232] width 720 height 21
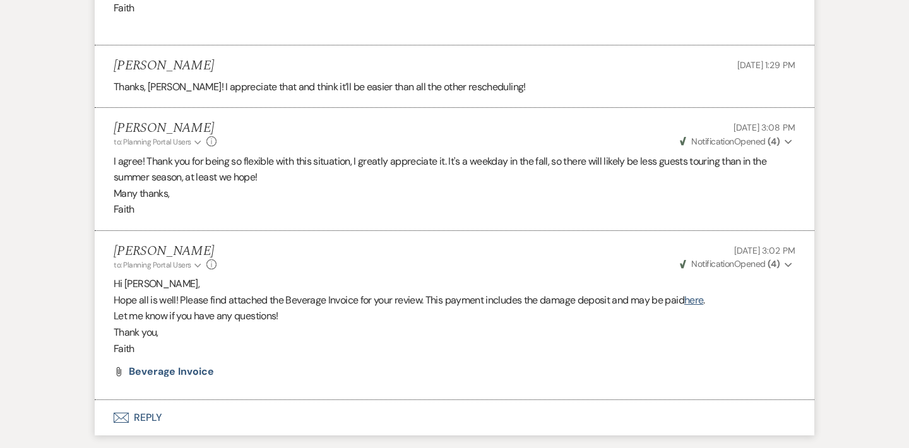
scroll to position [1671, 0]
click at [179, 364] on span "Beverage Invoice" at bounding box center [171, 370] width 85 height 13
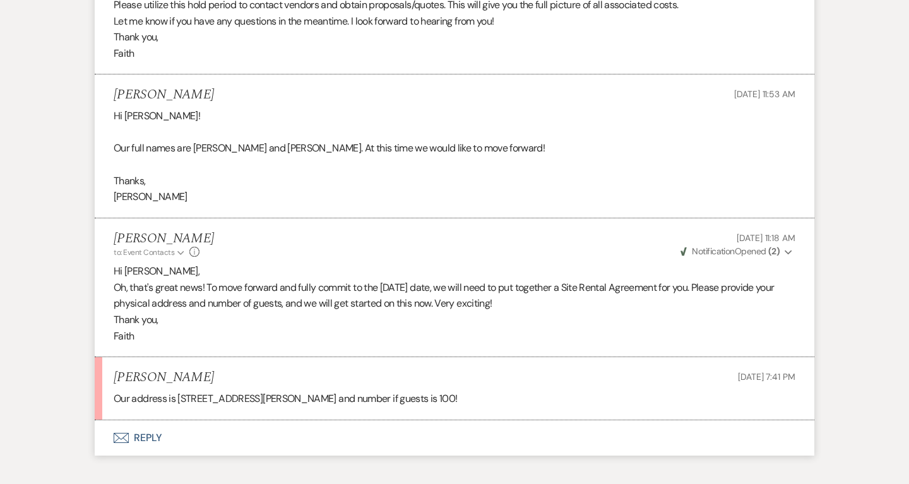
scroll to position [3963, 0]
